Goal: Obtain resource: Download file/media

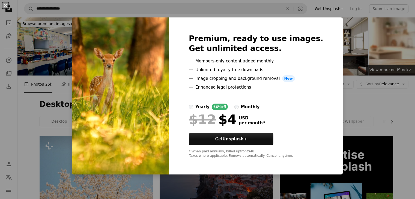
scroll to position [327, 0]
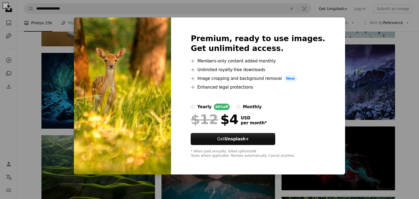
click at [383, 101] on div "An X shape Premium, ready to use images. Get unlimited access. A plus sign Memb…" at bounding box center [209, 99] width 419 height 199
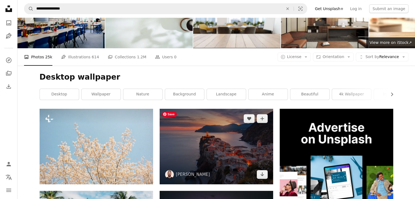
scroll to position [0, 0]
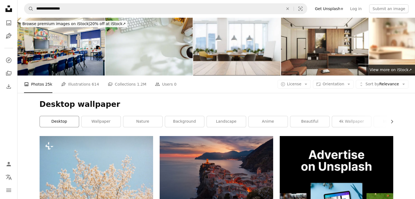
click at [67, 122] on link "desktop" at bounding box center [59, 121] width 39 height 11
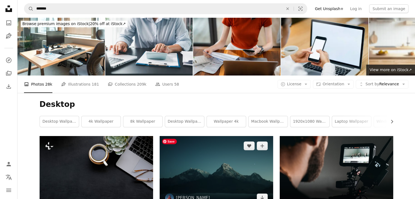
scroll to position [55, 0]
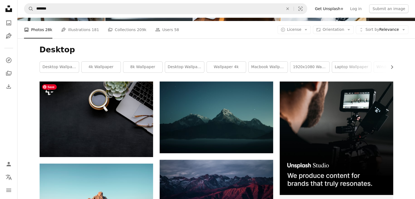
click at [54, 87] on span "Save" at bounding box center [49, 86] width 15 height 5
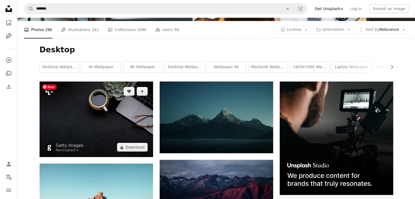
drag, startPoint x: 104, startPoint y: 122, endPoint x: 93, endPoint y: 130, distance: 13.0
click at [93, 130] on img at bounding box center [96, 120] width 113 height 76
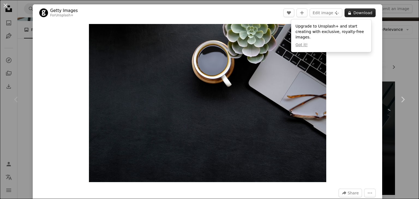
click at [349, 14] on button "A lock Download" at bounding box center [359, 12] width 31 height 9
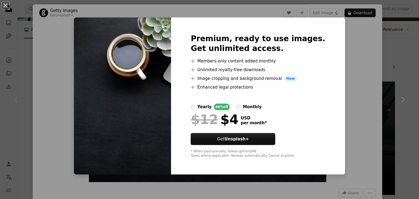
click at [369, 62] on div "An X shape Premium, ready to use images. Get unlimited access. A plus sign Memb…" at bounding box center [209, 99] width 419 height 199
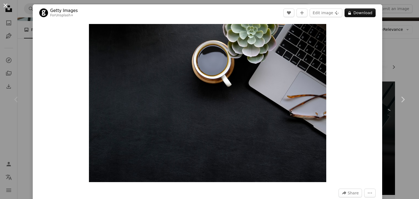
click at [7, 7] on button "An X shape" at bounding box center [5, 5] width 7 height 7
